Goal: Task Accomplishment & Management: Use online tool/utility

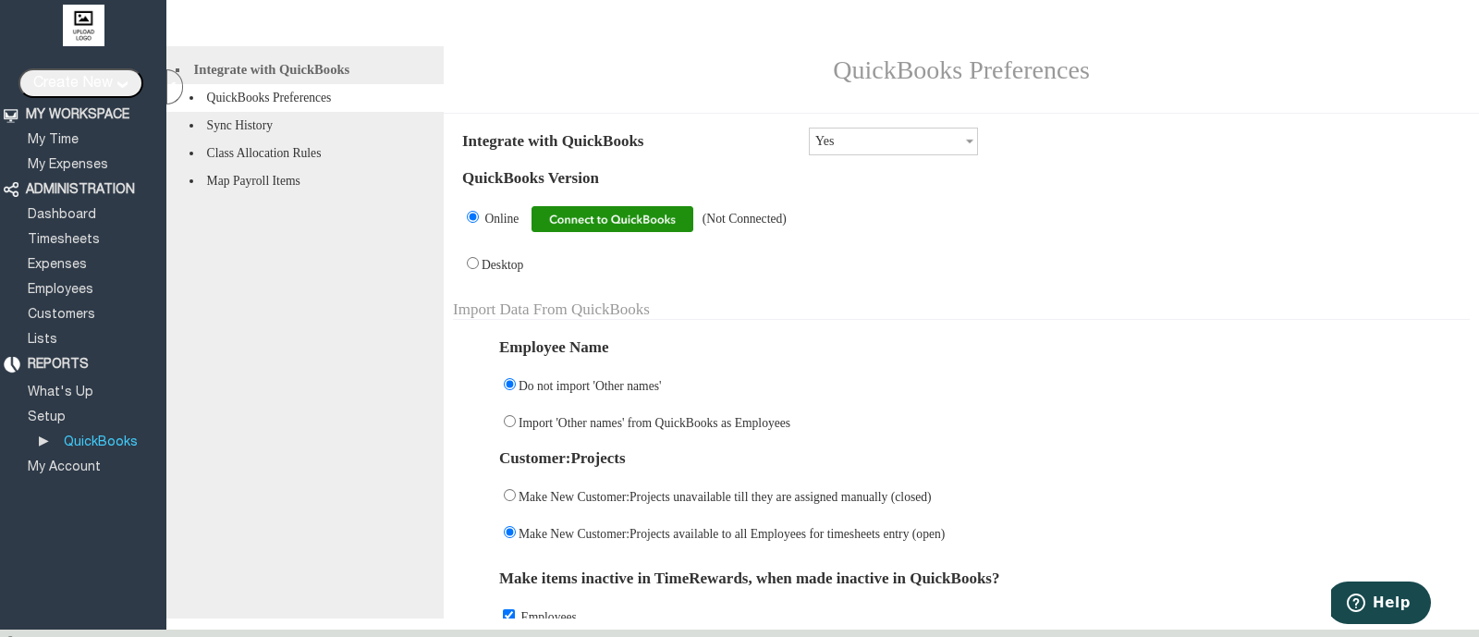
click at [647, 232] on img at bounding box center [613, 219] width 162 height 26
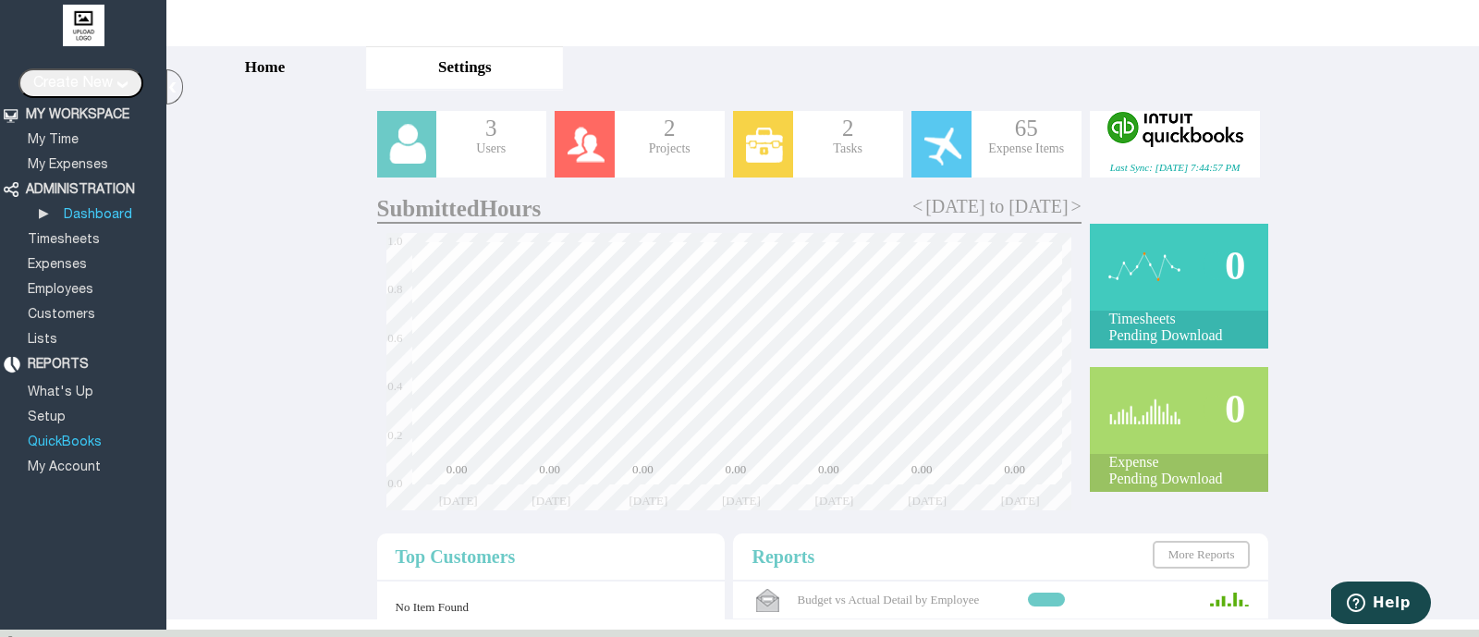
click at [67, 436] on link "QuickBooks" at bounding box center [65, 442] width 80 height 12
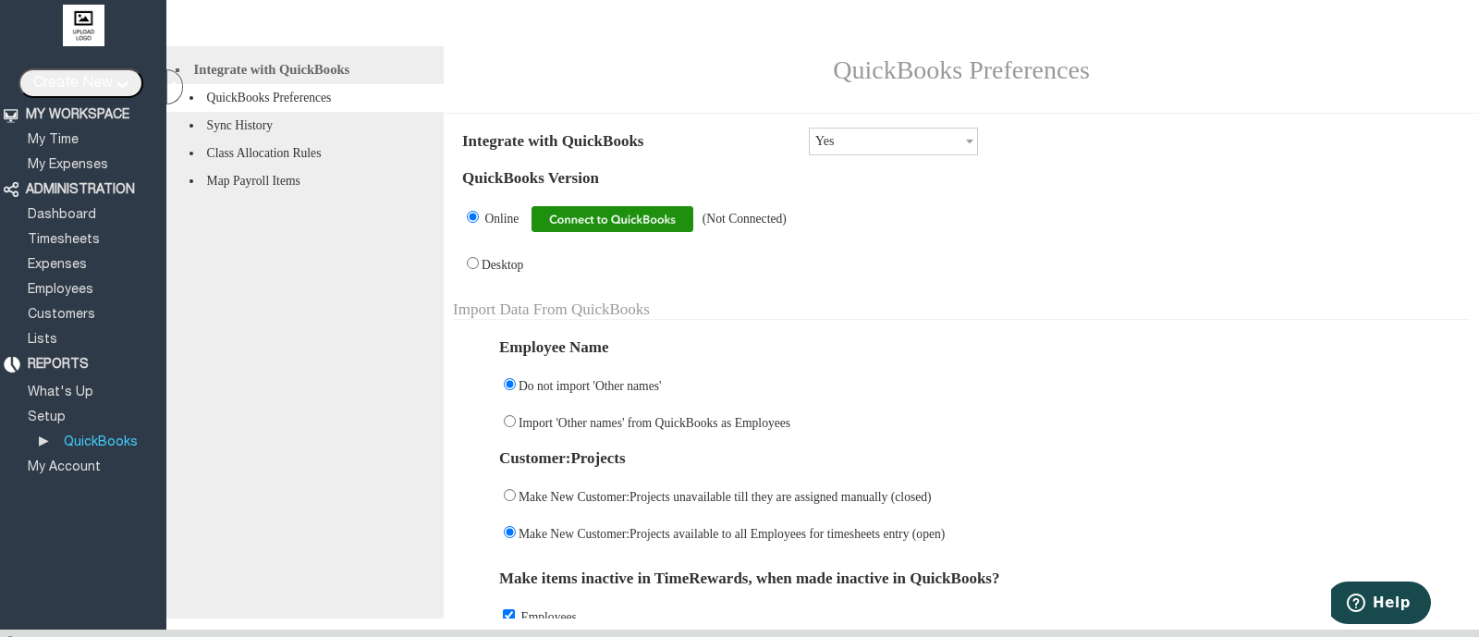
click at [664, 224] on img at bounding box center [613, 219] width 162 height 26
click at [674, 225] on img at bounding box center [613, 219] width 162 height 26
